Goal: Transaction & Acquisition: Subscribe to service/newsletter

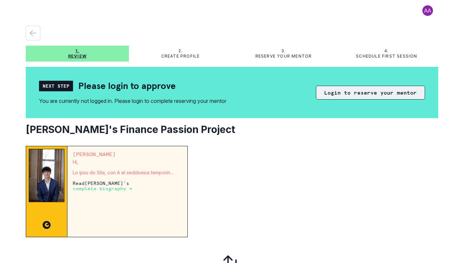
click at [349, 94] on button "Login to reserve your mentor" at bounding box center [370, 93] width 109 height 14
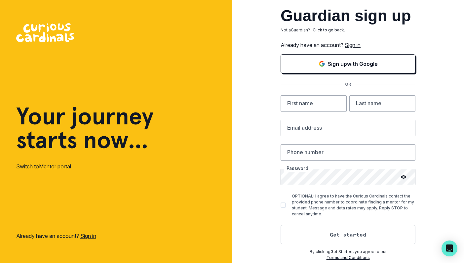
click at [351, 46] on link "Sign in" at bounding box center [353, 45] width 16 height 7
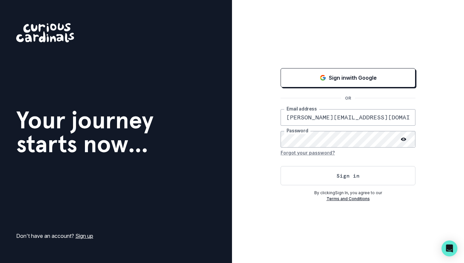
type input "[PERSON_NAME][EMAIL_ADDRESS][DOMAIN_NAME]"
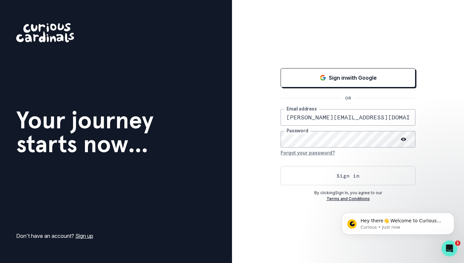
click at [346, 176] on button "Sign in" at bounding box center [348, 175] width 135 height 19
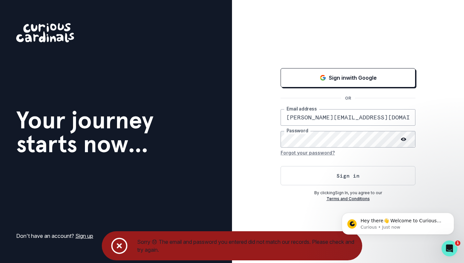
click at [303, 153] on button "Forgot your password?" at bounding box center [308, 153] width 54 height 11
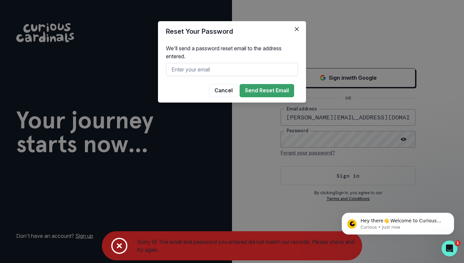
click at [205, 72] on input "text" at bounding box center [232, 69] width 132 height 13
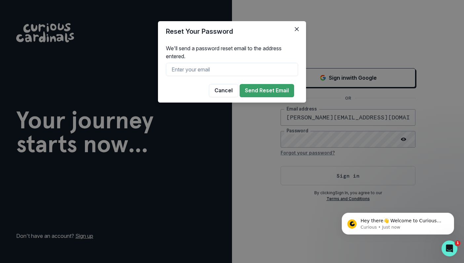
type input "[EMAIL_ADDRESS][PERSON_NAME][DOMAIN_NAME]"
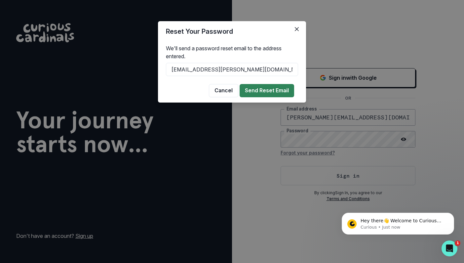
click at [261, 90] on button "Send Reset Email" at bounding box center [267, 90] width 55 height 13
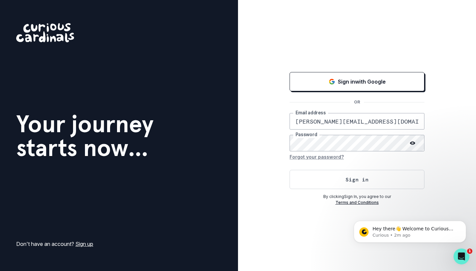
click at [282, 214] on div "Sign in with Google OR [EMAIL_ADDRESS][PERSON_NAME][DOMAIN_NAME] Email address …" at bounding box center [357, 135] width 238 height 271
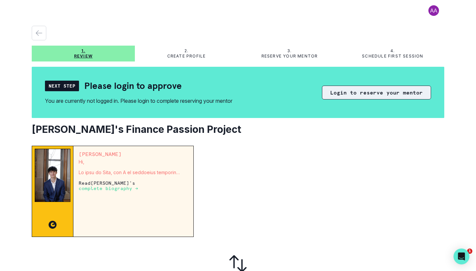
click at [349, 94] on button "Login to reserve your mentor" at bounding box center [376, 93] width 109 height 14
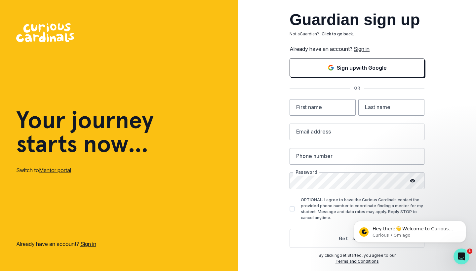
click at [364, 48] on link "Sign in" at bounding box center [362, 49] width 16 height 7
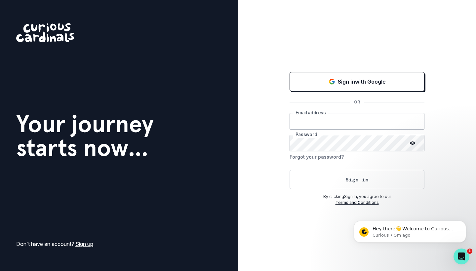
click at [416, 121] on input "email" at bounding box center [357, 121] width 135 height 17
type input "[EMAIL_ADDRESS][PERSON_NAME][DOMAIN_NAME]"
click at [413, 143] on icon at bounding box center [412, 143] width 5 height 5
click at [353, 178] on button "Sign in" at bounding box center [357, 179] width 135 height 19
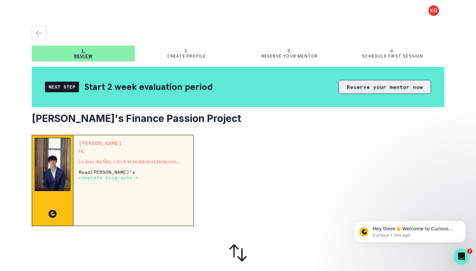
click at [378, 90] on button "Reserve your mentor now" at bounding box center [385, 87] width 93 height 14
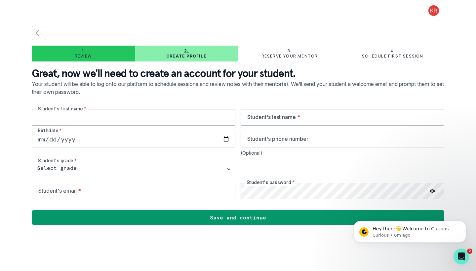
click at [95, 118] on input "text" at bounding box center [134, 117] width 204 height 17
type input "[PERSON_NAME]"
type input "[DATE]"
type input "[PHONE_NUMBER]"
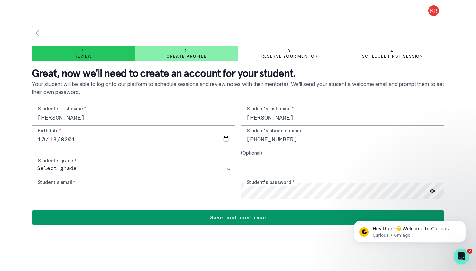
click at [67, 191] on input "email" at bounding box center [134, 191] width 204 height 17
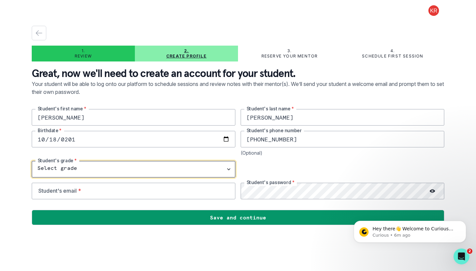
select select "9th Grade"
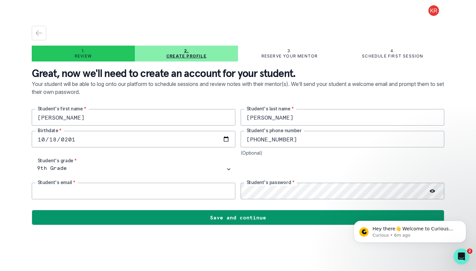
click at [64, 191] on input "email" at bounding box center [134, 191] width 204 height 17
type input "[PERSON_NAME][EMAIL_ADDRESS][PERSON_NAME][DOMAIN_NAME]"
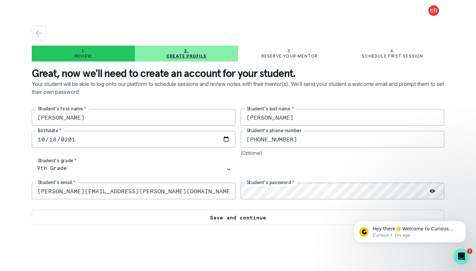
click at [239, 216] on button "Save and continue" at bounding box center [238, 217] width 413 height 15
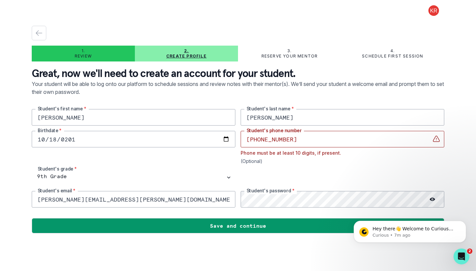
click at [275, 139] on input "[PHONE_NUMBER]" at bounding box center [343, 139] width 204 height 17
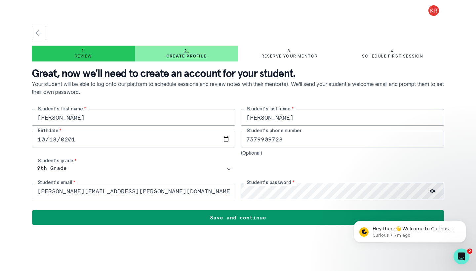
type input "7379909728"
click at [433, 191] on circle at bounding box center [432, 191] width 1 height 1
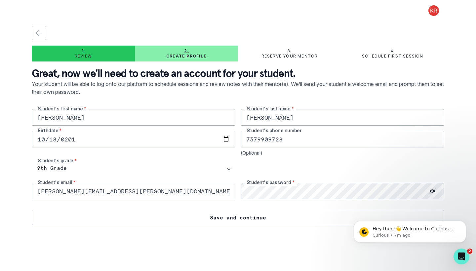
click at [229, 217] on button "Save and continue" at bounding box center [238, 217] width 413 height 15
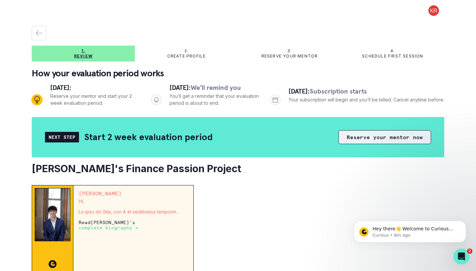
click at [411, 136] on button "Reserve your mentor now" at bounding box center [385, 137] width 93 height 14
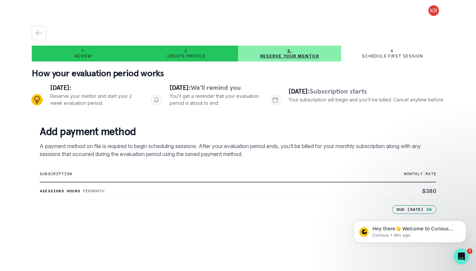
click at [182, 52] on div "2. Create profile" at bounding box center [186, 53] width 103 height 11
click at [183, 53] on div "2. Create profile" at bounding box center [186, 53] width 103 height 11
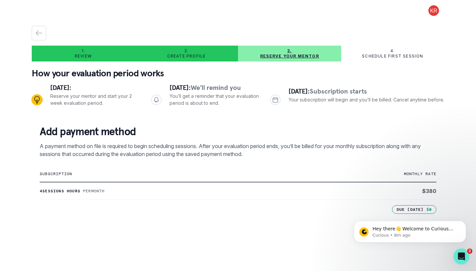
click at [184, 53] on div "2. Create profile" at bounding box center [186, 53] width 103 height 11
click at [40, 32] on icon "button" at bounding box center [39, 33] width 8 height 8
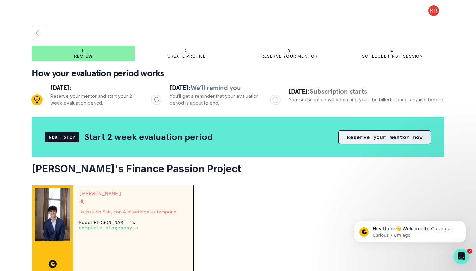
click at [384, 141] on button "Reserve your mentor now" at bounding box center [385, 137] width 93 height 14
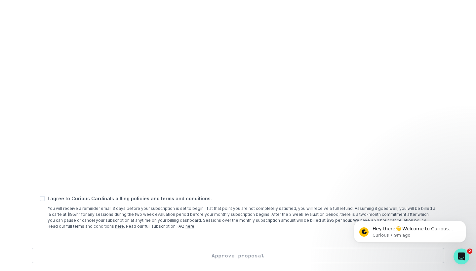
scroll to position [222, 0]
click at [44, 200] on span at bounding box center [42, 198] width 5 height 5
click at [40, 199] on input "checkbox" at bounding box center [39, 199] width 0 height 0
checkbox input "true"
click at [244, 255] on button "Approve proposal" at bounding box center [238, 255] width 413 height 15
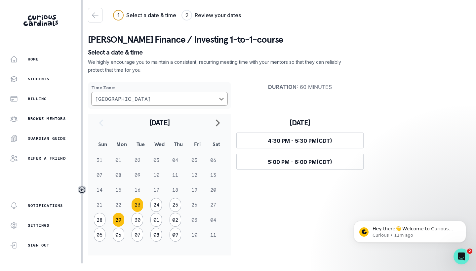
click at [124, 227] on button "29" at bounding box center [119, 220] width 12 height 14
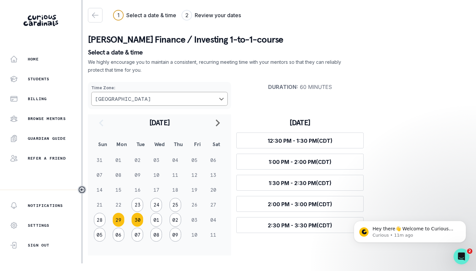
click at [142, 227] on button "30" at bounding box center [138, 220] width 12 height 14
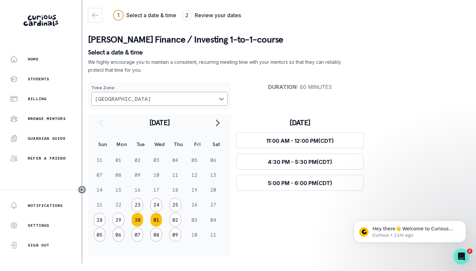
click at [162, 227] on button "01" at bounding box center [156, 220] width 12 height 14
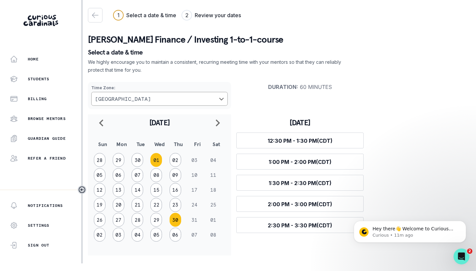
click at [179, 227] on button "30" at bounding box center [176, 220] width 12 height 14
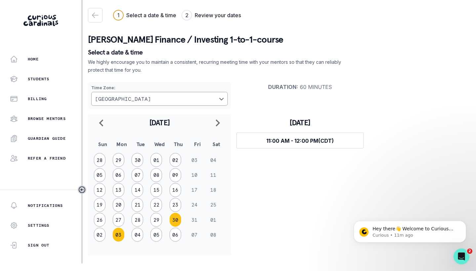
click at [121, 242] on button "03" at bounding box center [119, 235] width 12 height 14
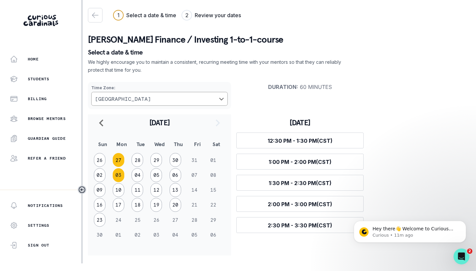
click at [123, 153] on button "27" at bounding box center [119, 160] width 12 height 14
click at [139, 153] on button "30" at bounding box center [138, 160] width 12 height 14
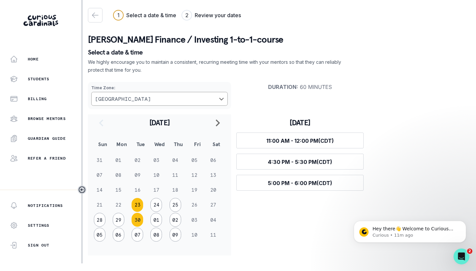
click at [139, 210] on button "23" at bounding box center [138, 205] width 12 height 14
click at [162, 206] on button "24" at bounding box center [156, 205] width 12 height 14
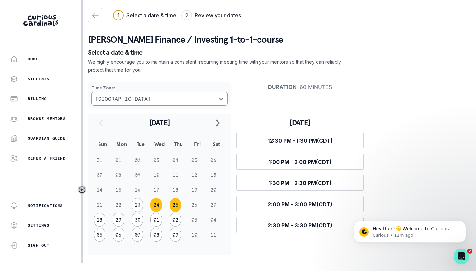
click at [179, 205] on button "25" at bounding box center [176, 205] width 12 height 14
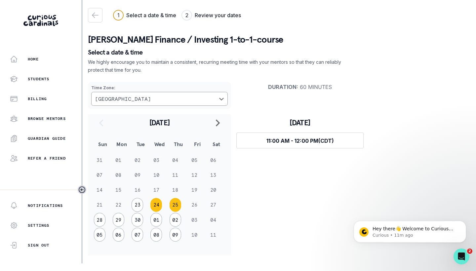
click at [158, 207] on button "24" at bounding box center [156, 205] width 12 height 14
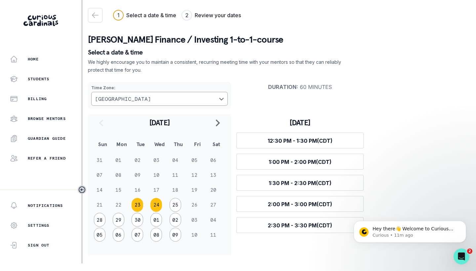
click at [141, 209] on button "23" at bounding box center [138, 205] width 12 height 14
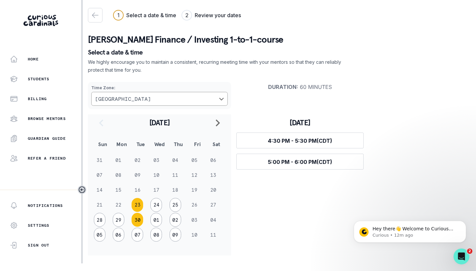
click at [142, 227] on button "30" at bounding box center [138, 220] width 12 height 14
click at [138, 242] on button "07" at bounding box center [138, 235] width 12 height 14
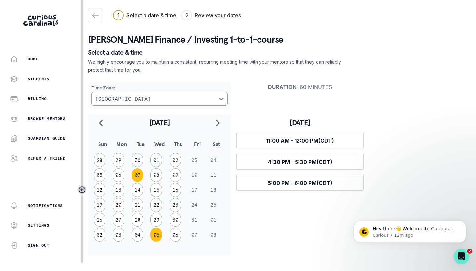
click at [156, 242] on button "05" at bounding box center [156, 235] width 12 height 14
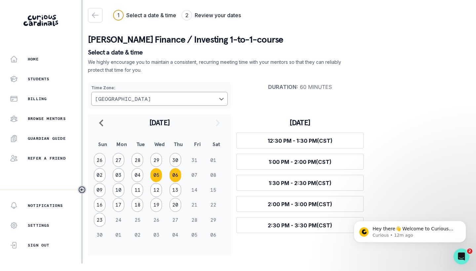
click at [178, 171] on button "06" at bounding box center [176, 175] width 12 height 14
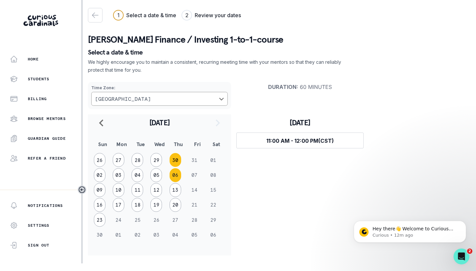
click at [178, 153] on button "30" at bounding box center [176, 160] width 12 height 14
click at [104, 242] on button "02" at bounding box center [100, 235] width 12 height 14
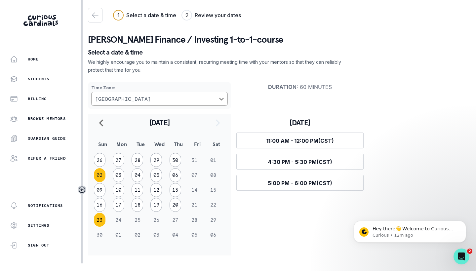
click at [103, 227] on button "23" at bounding box center [100, 220] width 12 height 14
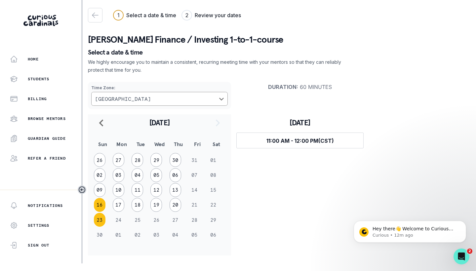
click at [100, 208] on button "16" at bounding box center [100, 205] width 12 height 14
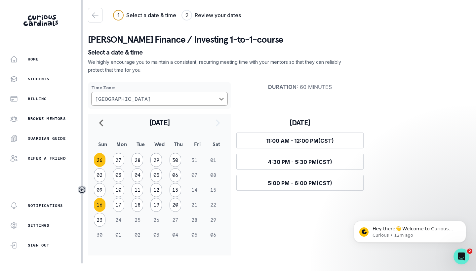
click at [100, 153] on button "26" at bounding box center [100, 160] width 12 height 14
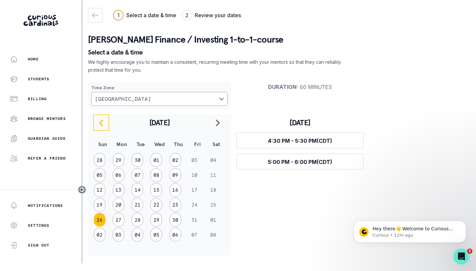
click at [97, 119] on icon "navigate to previous month" at bounding box center [101, 123] width 8 height 8
click at [104, 227] on button "28" at bounding box center [100, 220] width 12 height 14
click at [105, 242] on button "05" at bounding box center [100, 235] width 12 height 14
click at [124, 172] on button "06" at bounding box center [119, 175] width 12 height 14
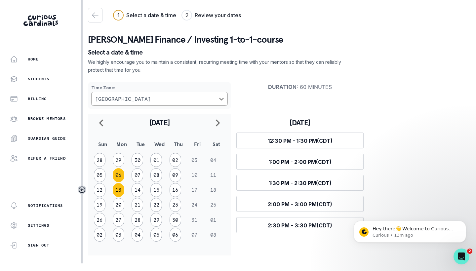
click at [124, 191] on button "13" at bounding box center [119, 190] width 12 height 14
click at [122, 210] on button "20" at bounding box center [119, 205] width 12 height 14
click at [123, 227] on button "27" at bounding box center [119, 220] width 12 height 14
click at [143, 185] on button "14" at bounding box center [138, 190] width 12 height 14
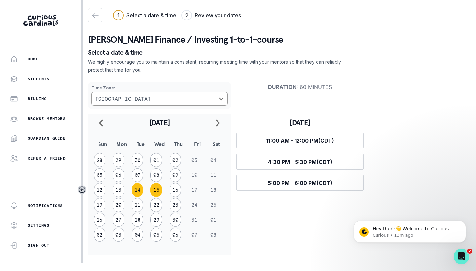
click at [158, 188] on button "15" at bounding box center [156, 190] width 12 height 14
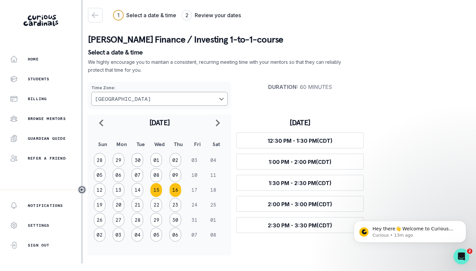
click at [178, 189] on button "16" at bounding box center [176, 190] width 12 height 14
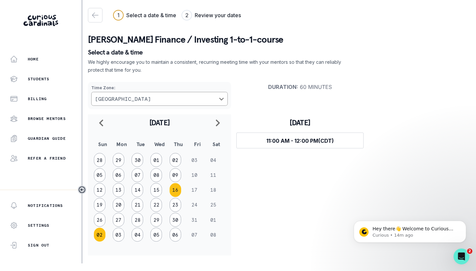
click at [103, 242] on button "02" at bounding box center [100, 235] width 12 height 14
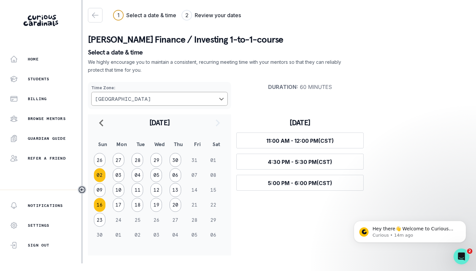
click at [101, 211] on button "16" at bounding box center [100, 205] width 12 height 14
click at [100, 194] on button "09" at bounding box center [100, 190] width 12 height 14
click at [100, 174] on button "02" at bounding box center [100, 175] width 12 height 14
click at [103, 211] on button "16" at bounding box center [100, 205] width 12 height 14
click at [103, 153] on button "26" at bounding box center [100, 160] width 12 height 14
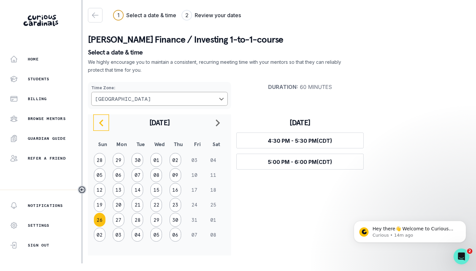
click at [99, 119] on icon "navigate to previous month" at bounding box center [101, 123] width 8 height 8
click at [99, 227] on button "28" at bounding box center [100, 220] width 12 height 14
click at [104, 242] on button "05" at bounding box center [100, 235] width 12 height 14
